Goal: Transaction & Acquisition: Purchase product/service

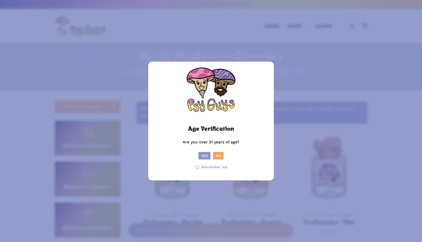
click at [204, 154] on button "Yes" at bounding box center [204, 156] width 12 height 8
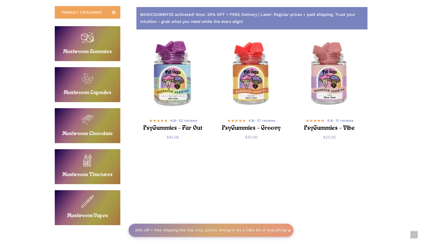
scroll to position [106, 0]
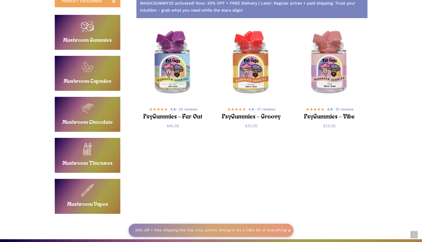
click at [117, 76] on link "Buy Mushroom Capsules" at bounding box center [88, 73] width 66 height 35
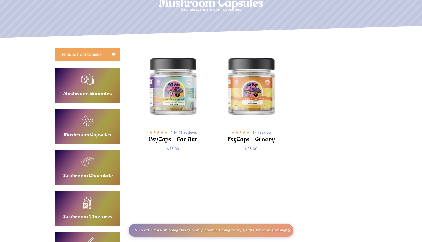
scroll to position [75, 0]
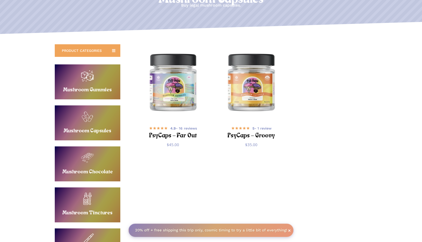
click at [89, 160] on link "Buy Mushroom Chocolate" at bounding box center [88, 163] width 66 height 35
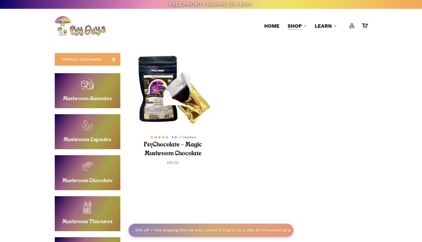
click at [97, 102] on link "Buy Mushroom Gummies" at bounding box center [88, 90] width 66 height 35
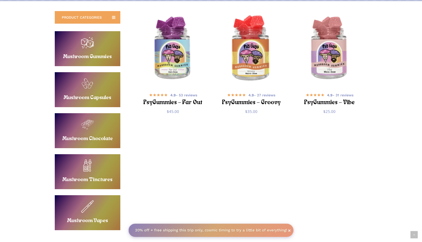
scroll to position [89, 0]
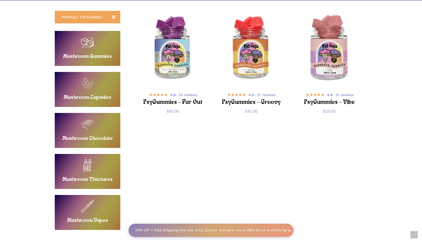
click at [322, 56] on img "PsyGummies - Vibe" at bounding box center [329, 48] width 76 height 76
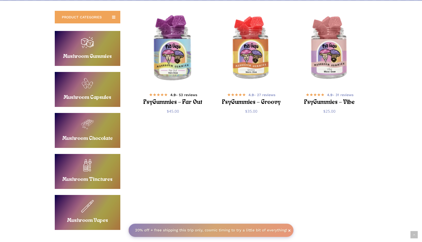
click at [166, 100] on h2 "PsyGummies – Far Out" at bounding box center [173, 102] width 61 height 9
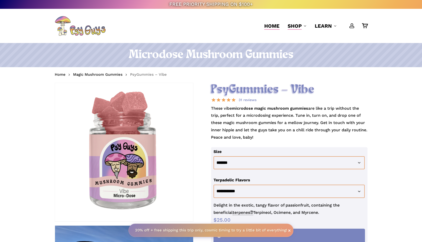
click at [273, 26] on span "Home" at bounding box center [271, 26] width 15 height 6
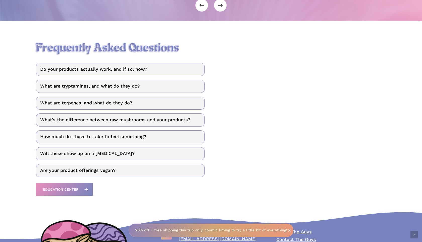
scroll to position [698, 0]
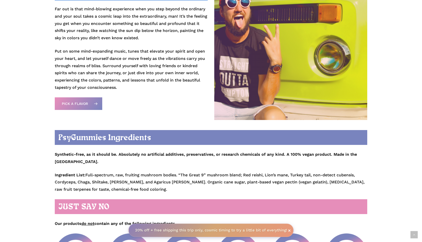
scroll to position [591, 0]
